Goal: Task Accomplishment & Management: Complete application form

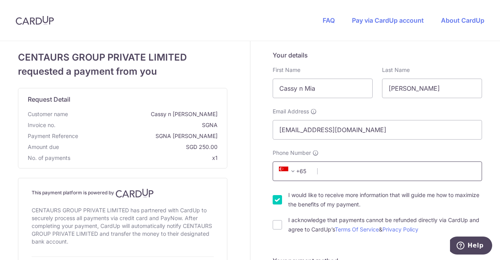
click at [373, 176] on input "Phone Number" at bounding box center [377, 171] width 209 height 20
type input "96587542"
type input "298723"
type input "[STREET_ADDRESS]"
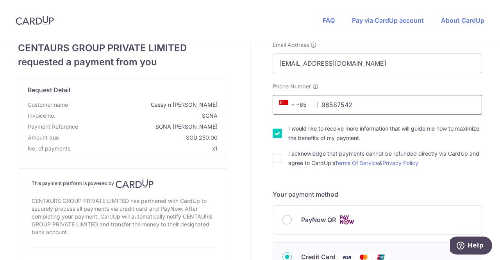
scroll to position [117, 0]
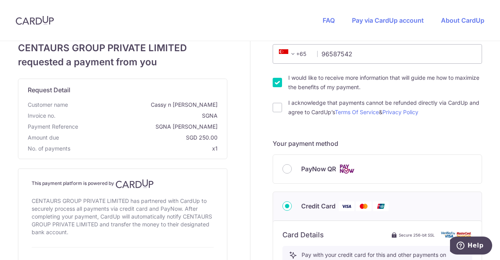
click at [347, 167] on img at bounding box center [347, 169] width 16 height 10
click at [292, 167] on input "PayNow QR" at bounding box center [286, 168] width 9 height 9
radio input "true"
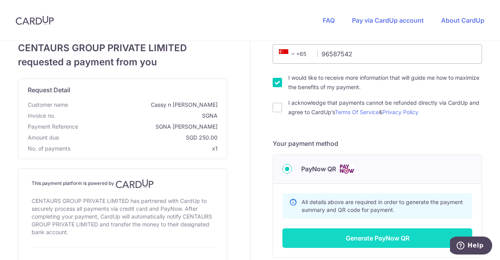
click at [400, 233] on button "Generate PayNow QR" at bounding box center [377, 238] width 190 height 20
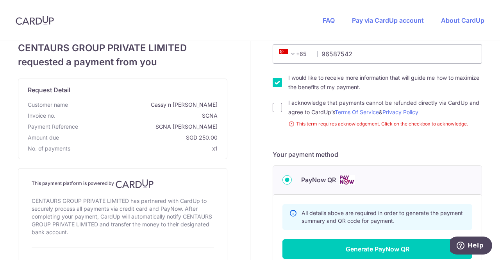
click at [274, 109] on input "I acknowledge that payments cannot be refunded directly via CardUp and agree to…" at bounding box center [277, 107] width 9 height 9
checkbox input "true"
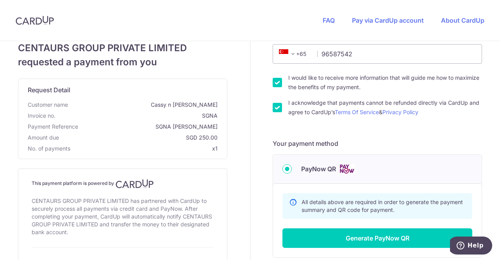
click at [273, 80] on input "I would like to receive more information that will guide me how to maximize the…" at bounding box center [277, 82] width 9 height 9
checkbox input "false"
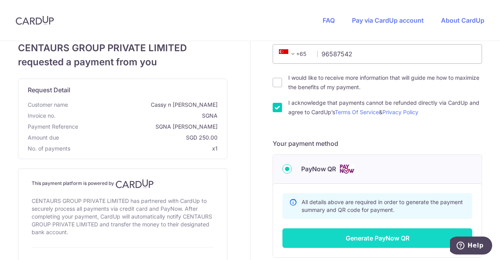
click at [363, 239] on button "Generate PayNow QR" at bounding box center [377, 238] width 190 height 20
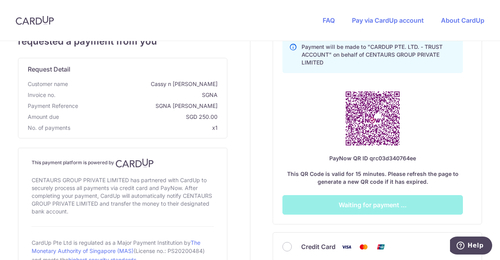
scroll to position [313, 0]
